Goal: Task Accomplishment & Management: Complete application form

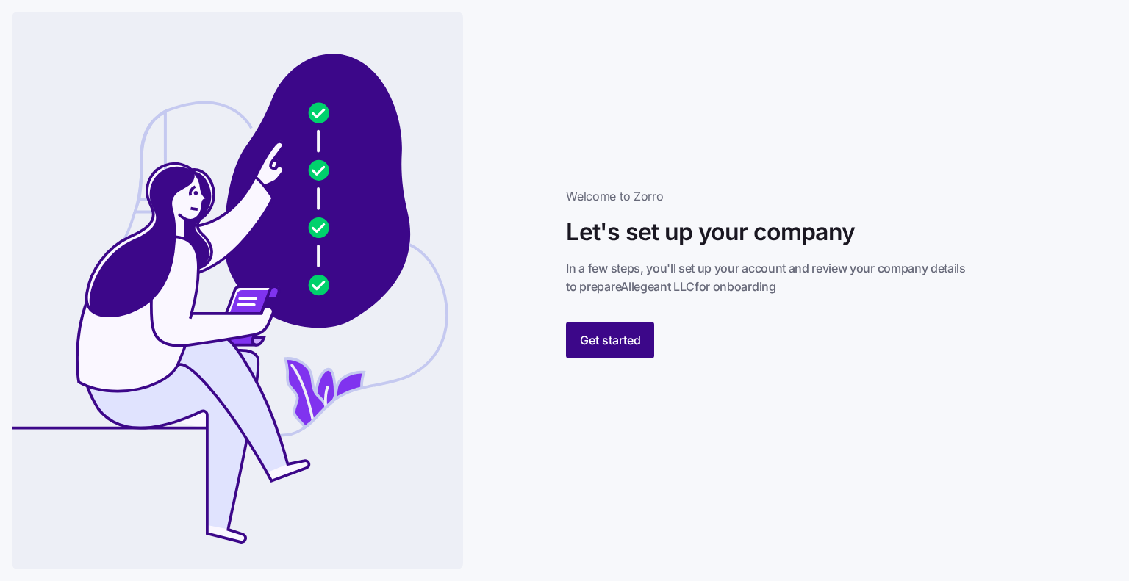
click at [601, 341] on span "Get started" at bounding box center [610, 340] width 61 height 18
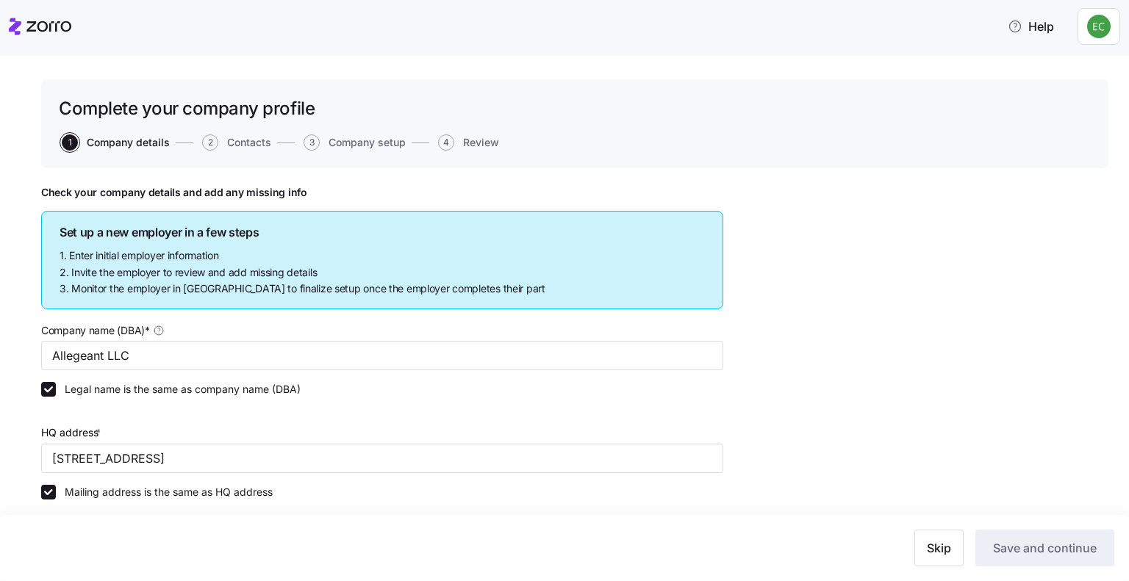
type input "Allegeant LLC"
type input "[STREET_ADDRESS]"
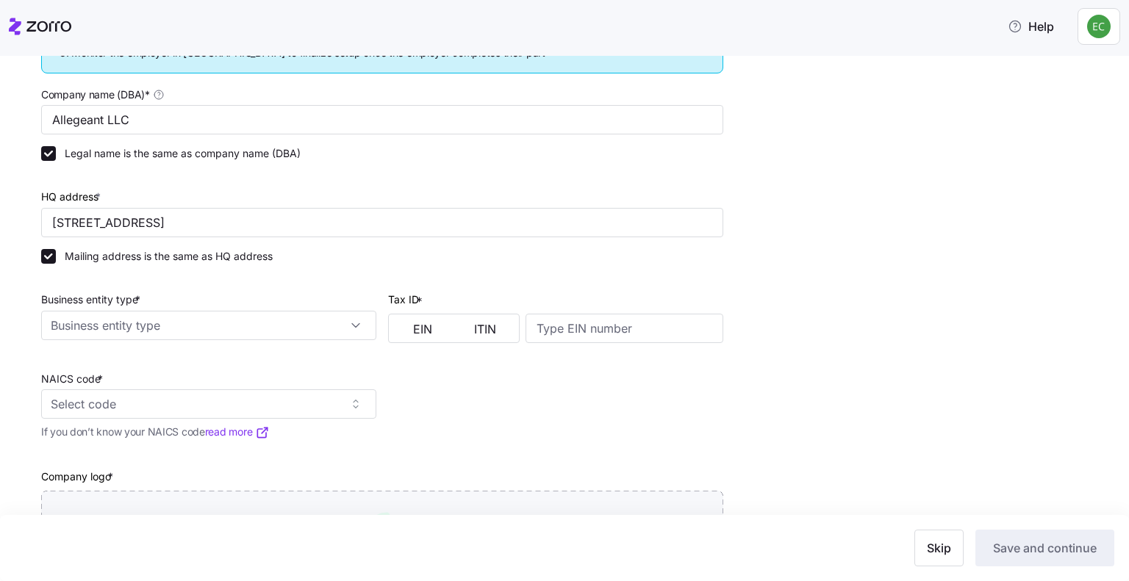
scroll to position [294, 0]
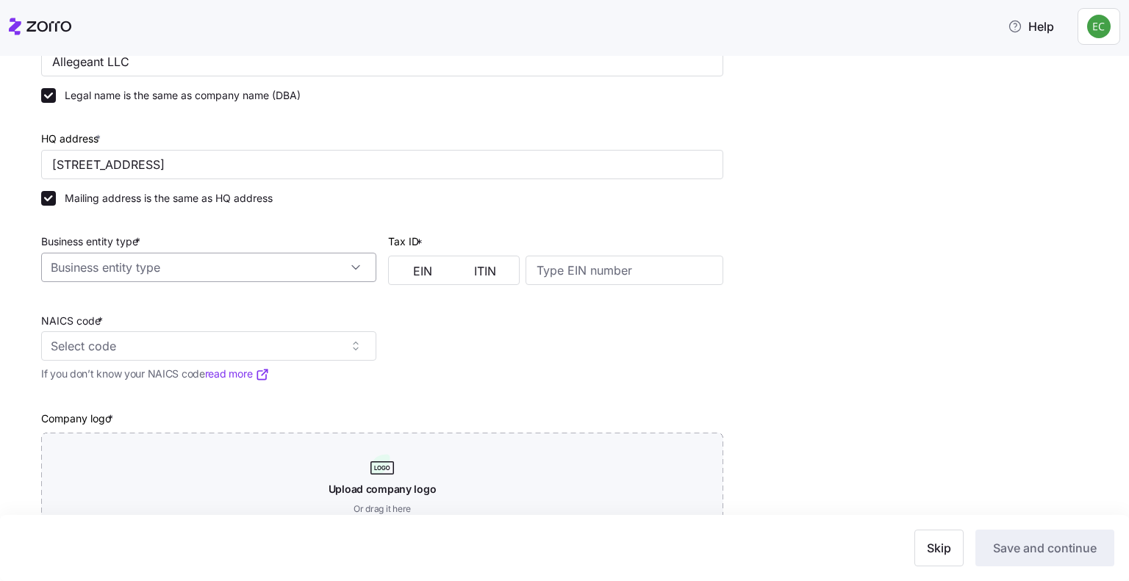
click at [276, 265] on input "Business entity type *" at bounding box center [208, 267] width 335 height 29
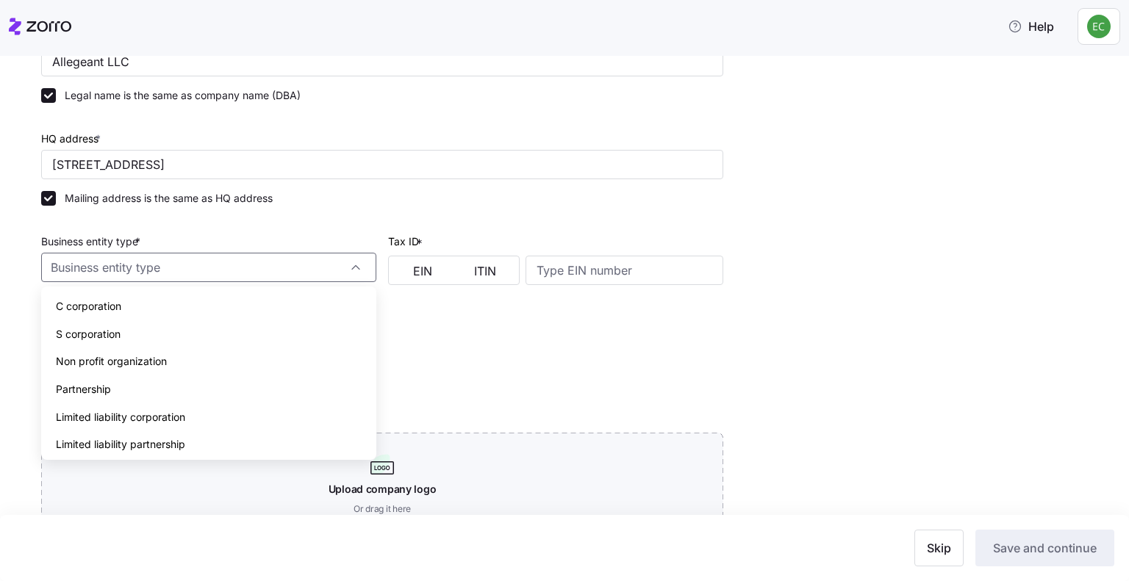
click at [265, 442] on div "Limited liability partnership" at bounding box center [208, 445] width 323 height 28
type input "Limited liability partnership"
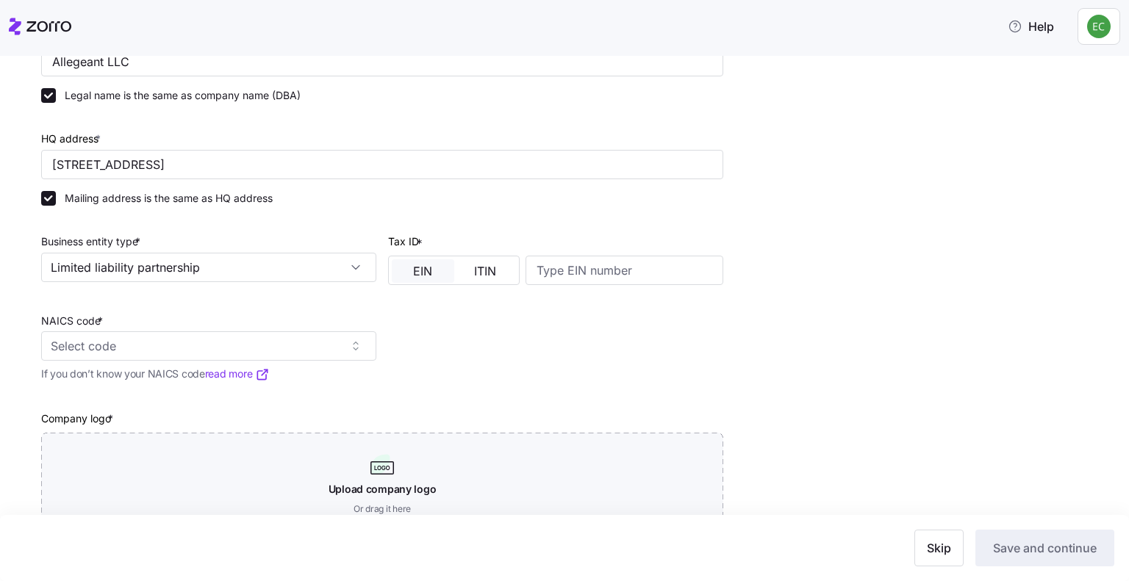
click at [400, 265] on button "EIN" at bounding box center [423, 271] width 62 height 24
click at [600, 270] on input at bounding box center [625, 270] width 198 height 29
type input "640955384"
click at [361, 350] on input "NAICS code *" at bounding box center [208, 345] width 335 height 29
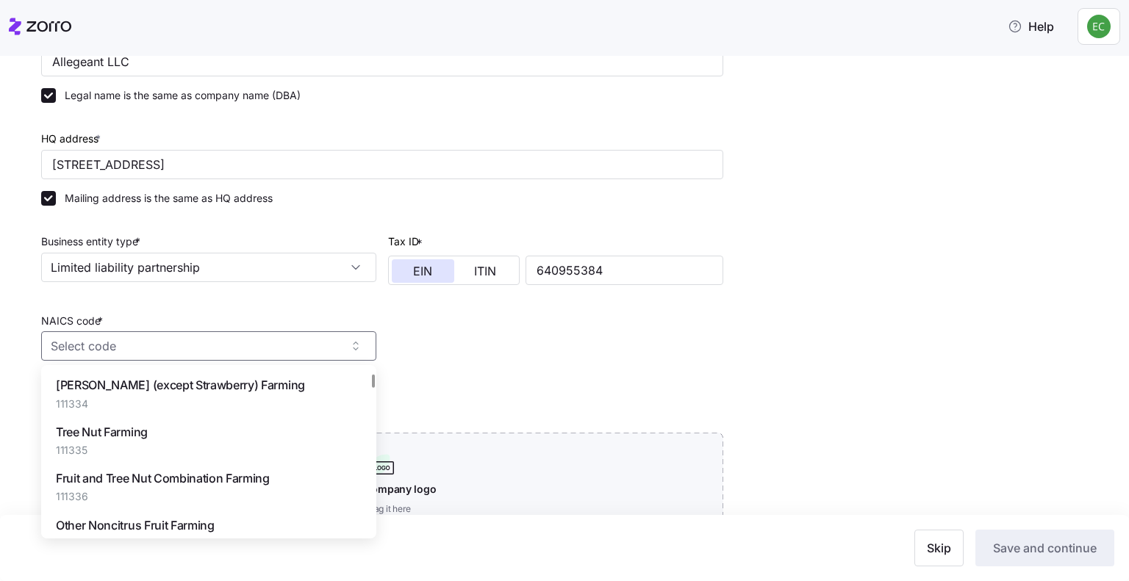
scroll to position [1470, 0]
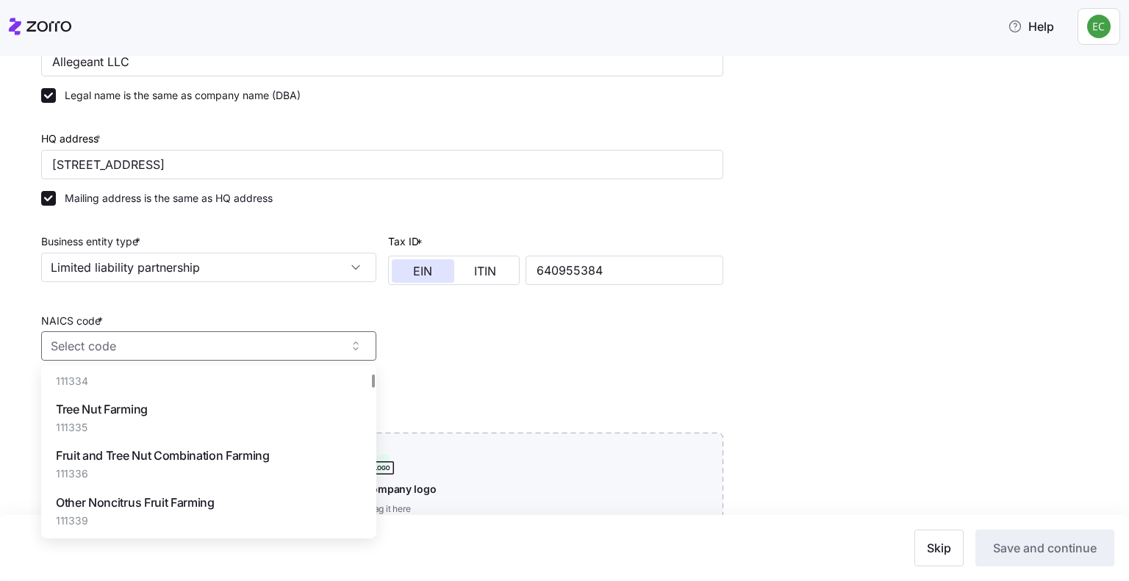
click at [401, 379] on div "Company name (DBA) * Allegeant LLC Legal name is the same as company name (DBA)…" at bounding box center [382, 281] width 694 height 520
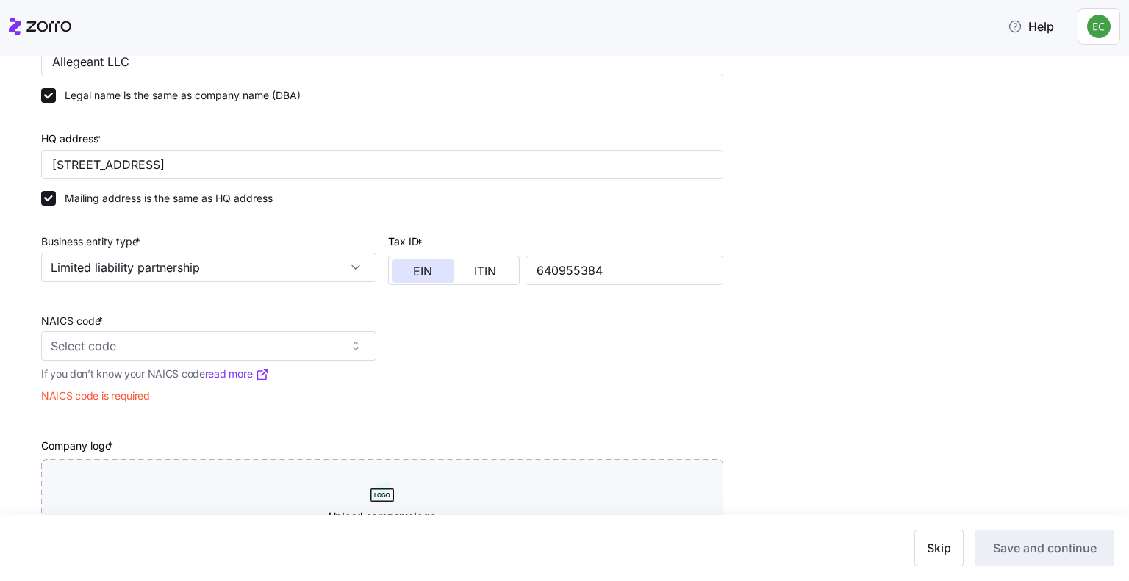
click at [234, 373] on link "read more" at bounding box center [237, 374] width 65 height 15
click at [118, 338] on input "NAICS code *" at bounding box center [208, 345] width 335 height 29
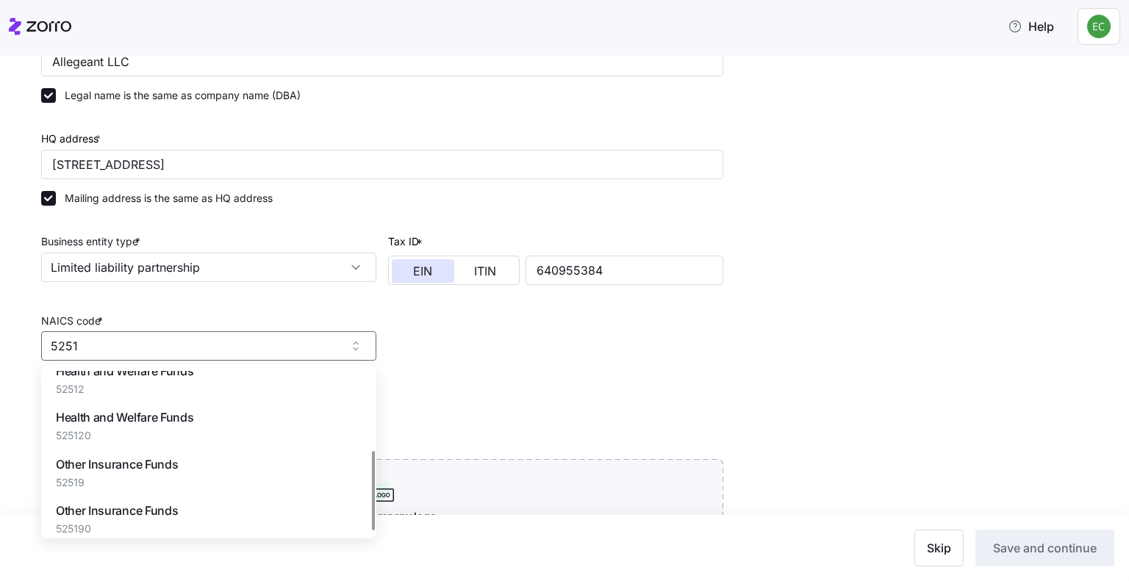
scroll to position [165, 0]
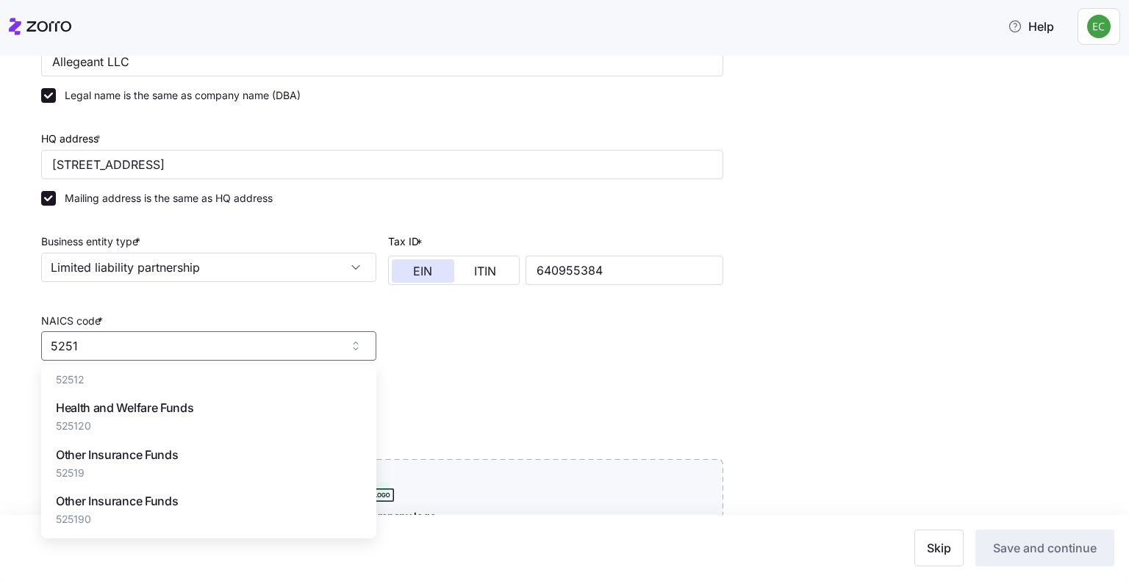
click at [209, 456] on div "Other Insurance Funds 52519" at bounding box center [208, 463] width 323 height 46
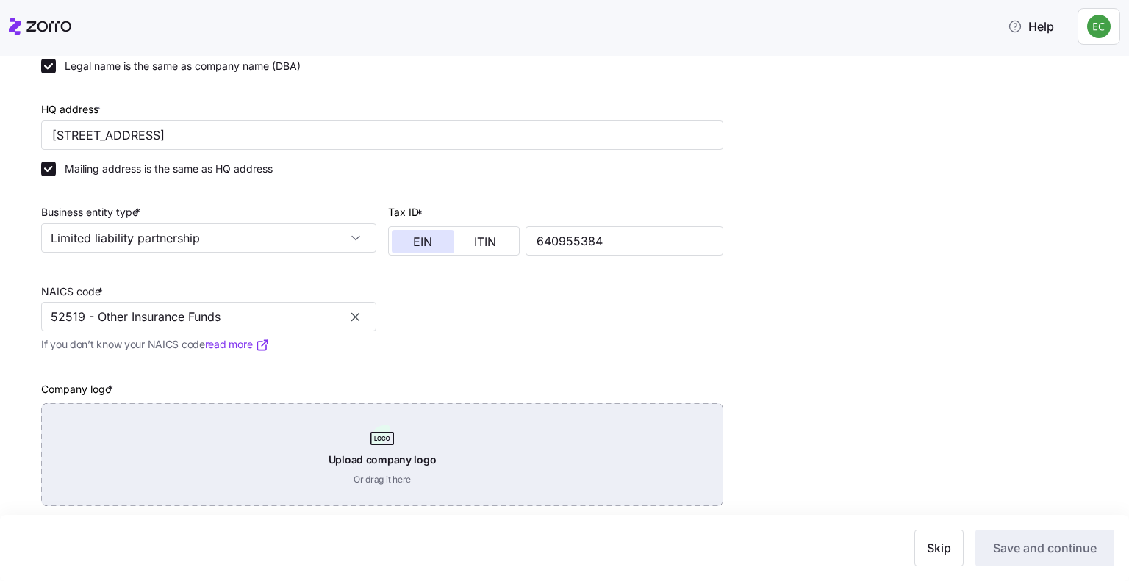
scroll to position [338, 0]
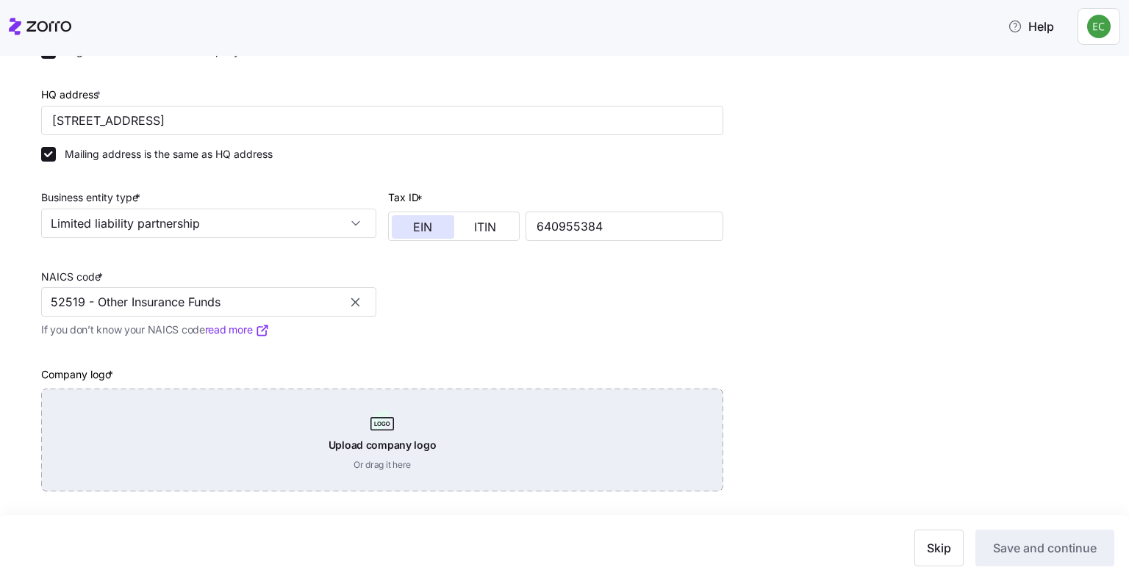
type input "52519 - Other Insurance Funds"
click at [367, 442] on div "Upload company logo Or drag it here" at bounding box center [382, 440] width 682 height 103
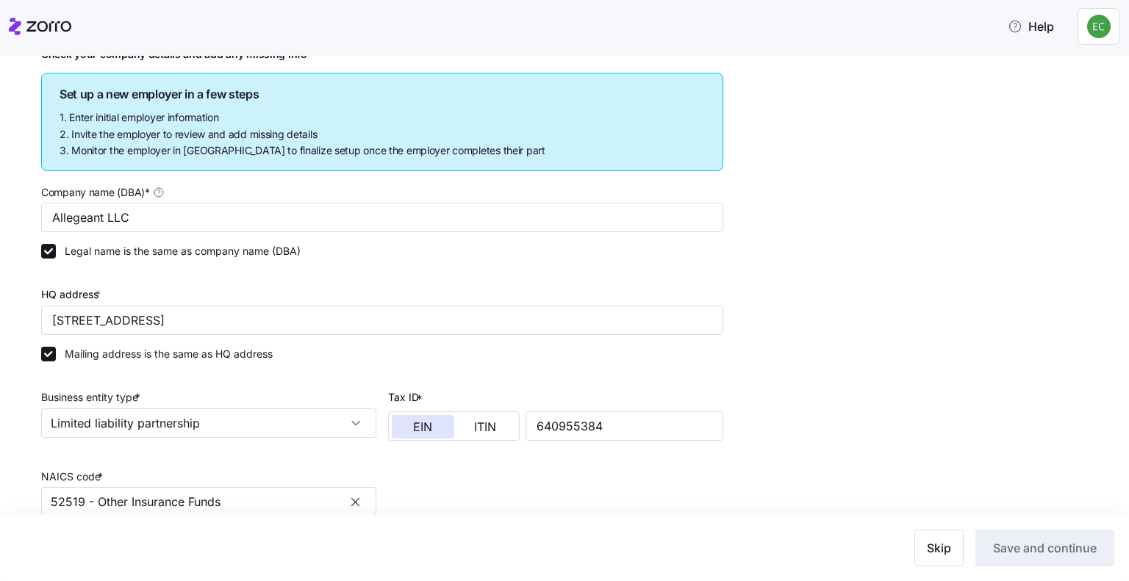
scroll to position [0, 0]
